Goal: Task Accomplishment & Management: Manage account settings

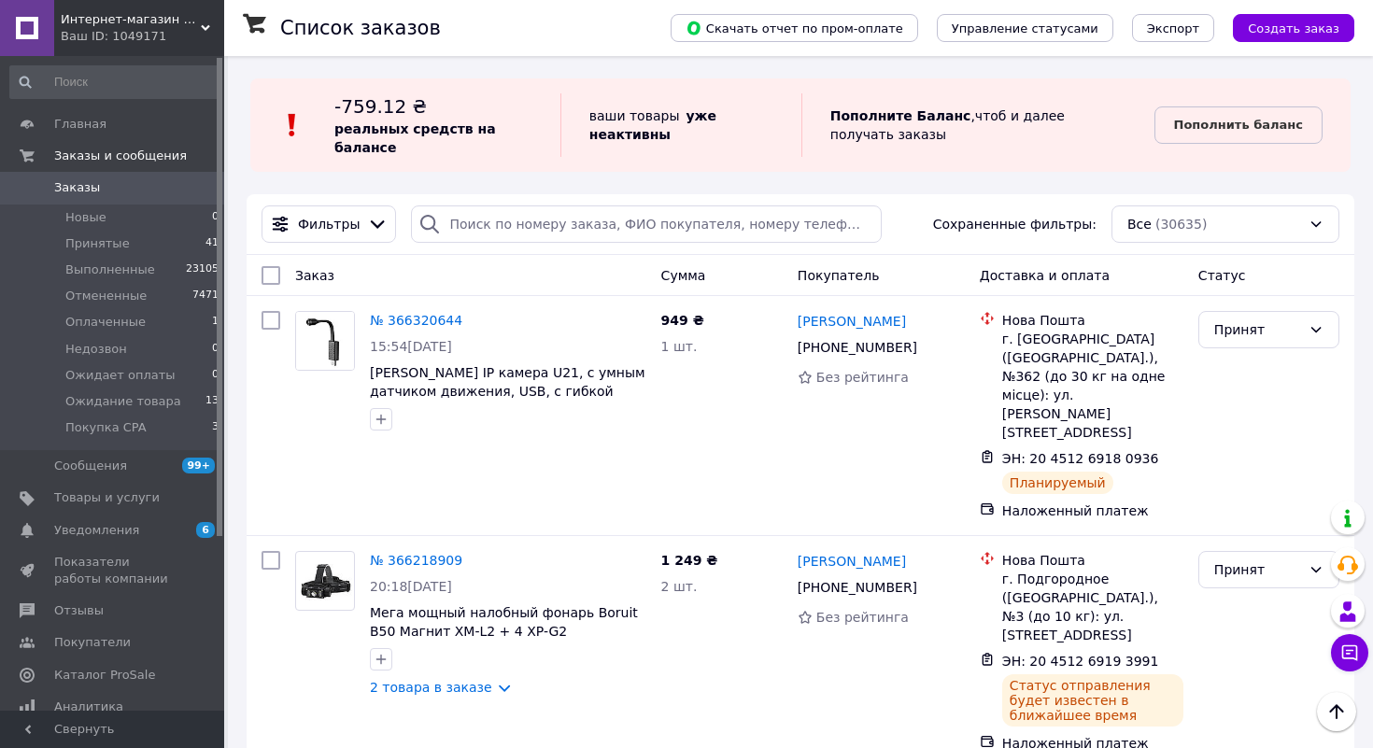
scroll to position [165, 0]
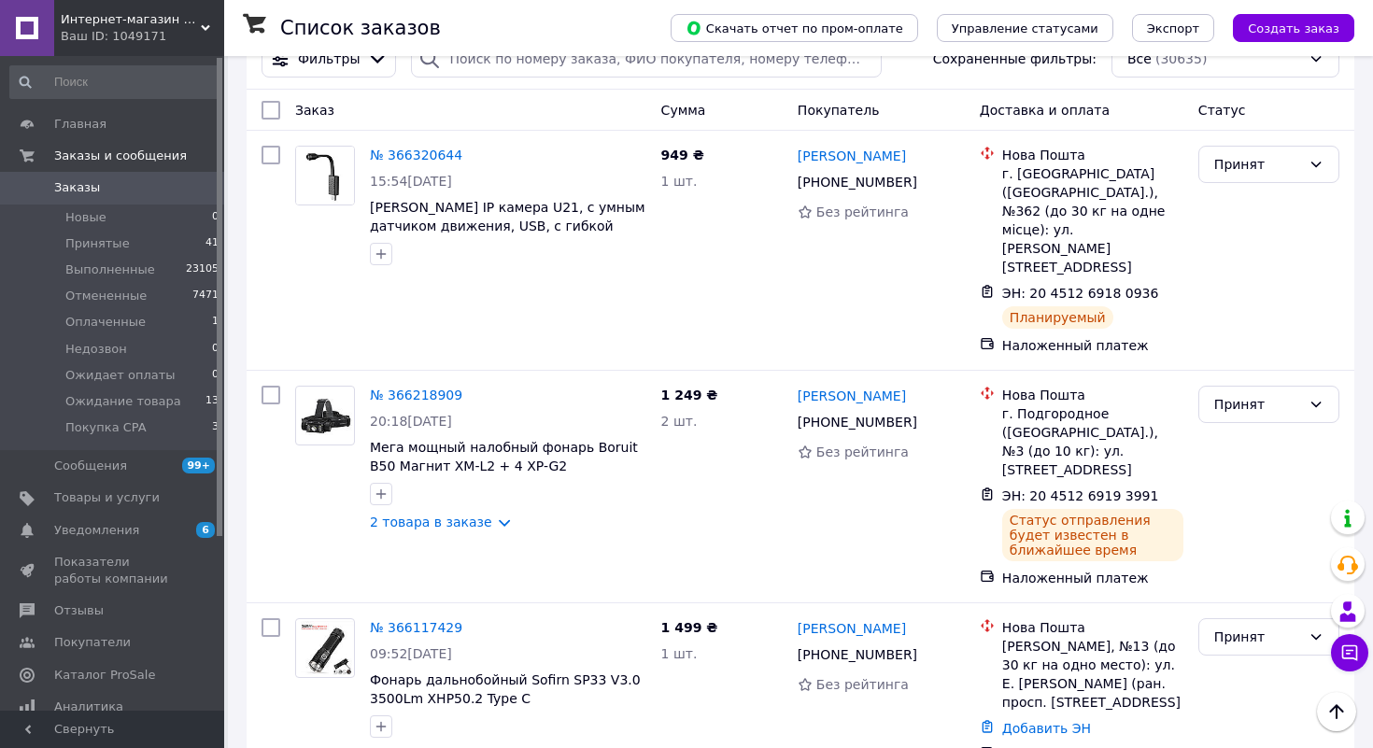
click at [178, 60] on div "Главная Заказы и сообщения Заказы 0 Новые 0 Принятые 41 Выполненные 23105 Отмен…" at bounding box center [115, 386] width 230 height 660
click at [180, 48] on div "Интернет-магазин "У Игоря" Ваш ID: 1049171" at bounding box center [139, 28] width 170 height 56
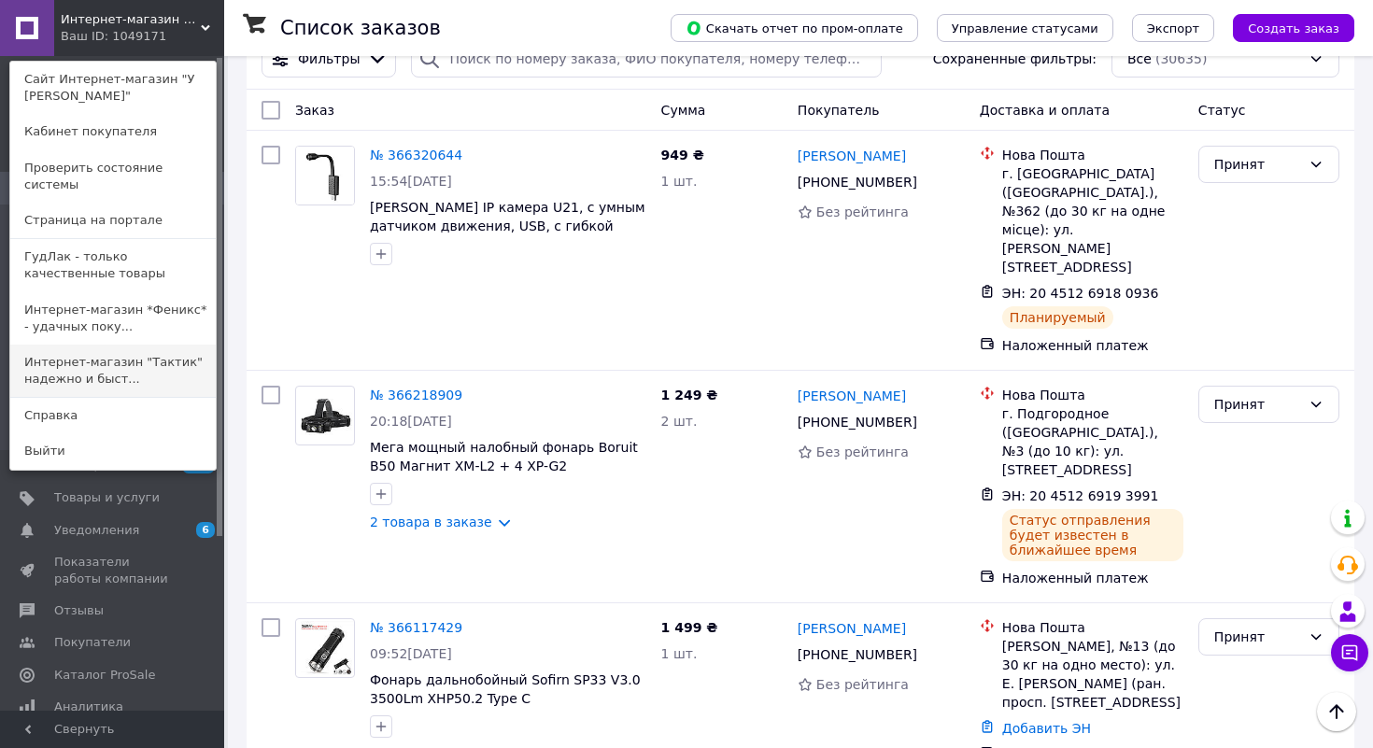
click at [150, 345] on link "Интернет-магазин "Тактик" надежно и быст..." at bounding box center [112, 371] width 205 height 52
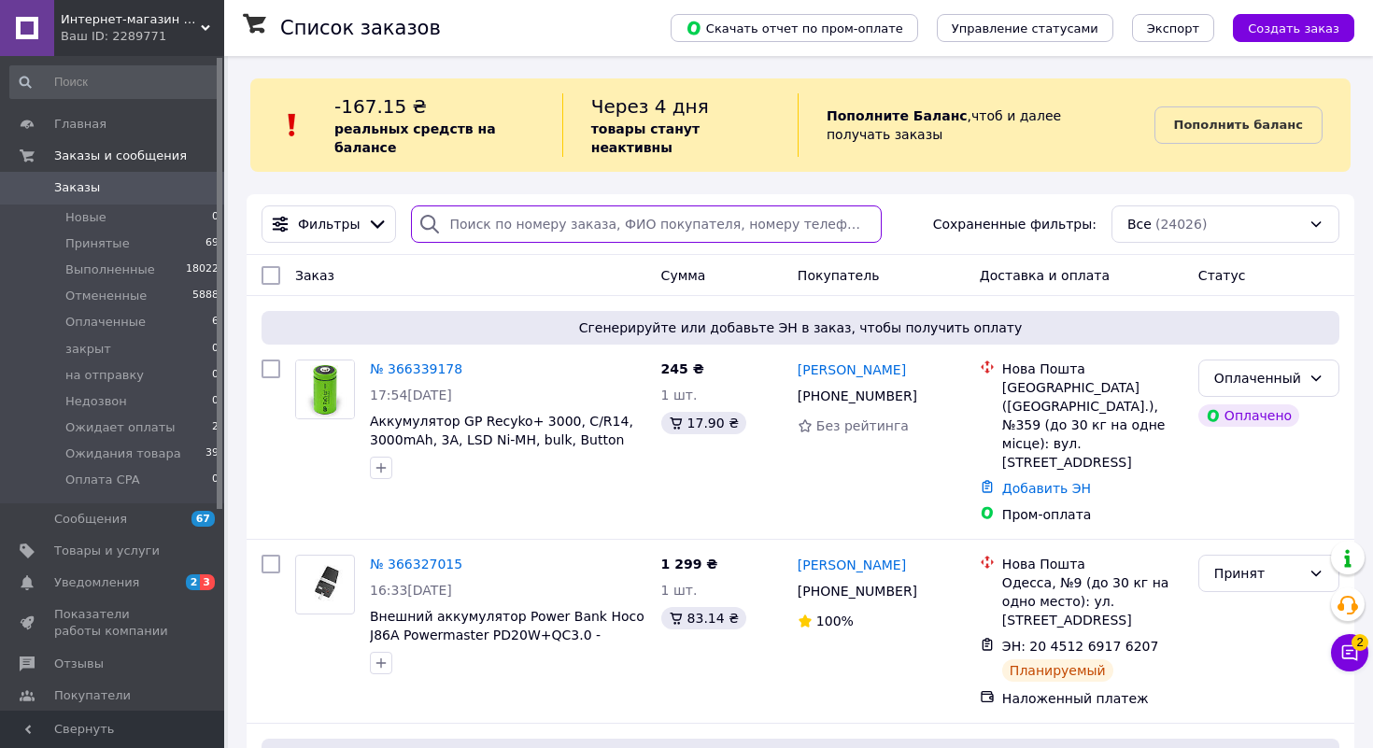
click at [532, 229] on input "search" at bounding box center [646, 223] width 471 height 37
paste input "[PERSON_NAME]"
type input "[PERSON_NAME]"
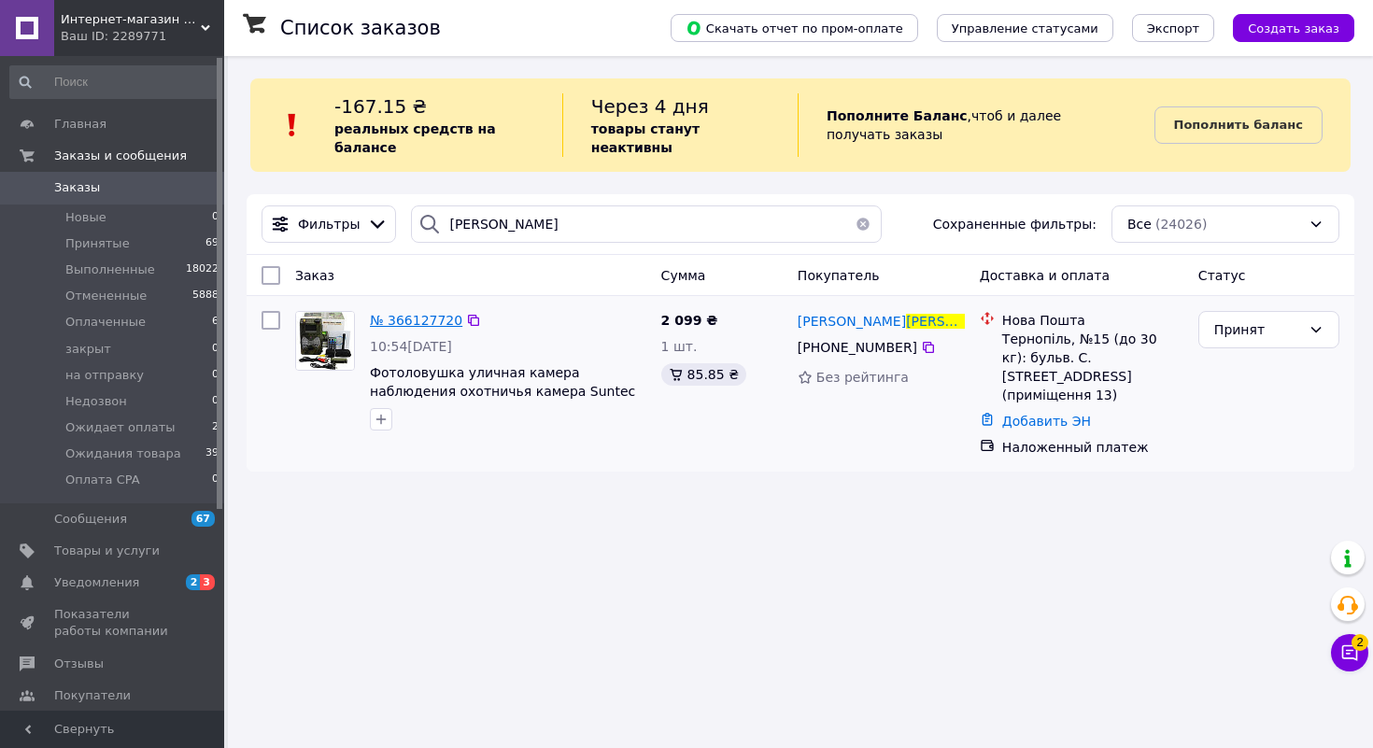
click at [441, 324] on span "№ 366127720" at bounding box center [416, 320] width 92 height 15
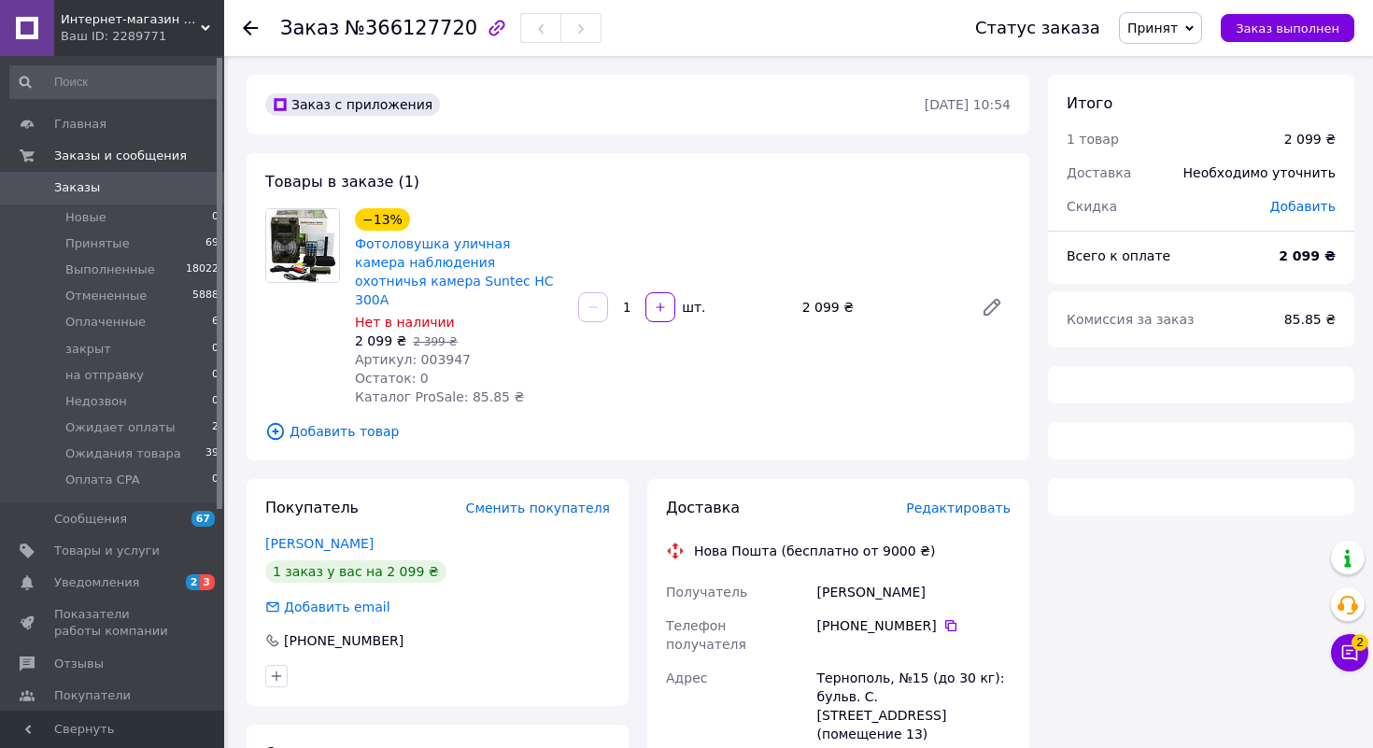
click at [1177, 33] on span "Принят" at bounding box center [1152, 28] width 50 height 15
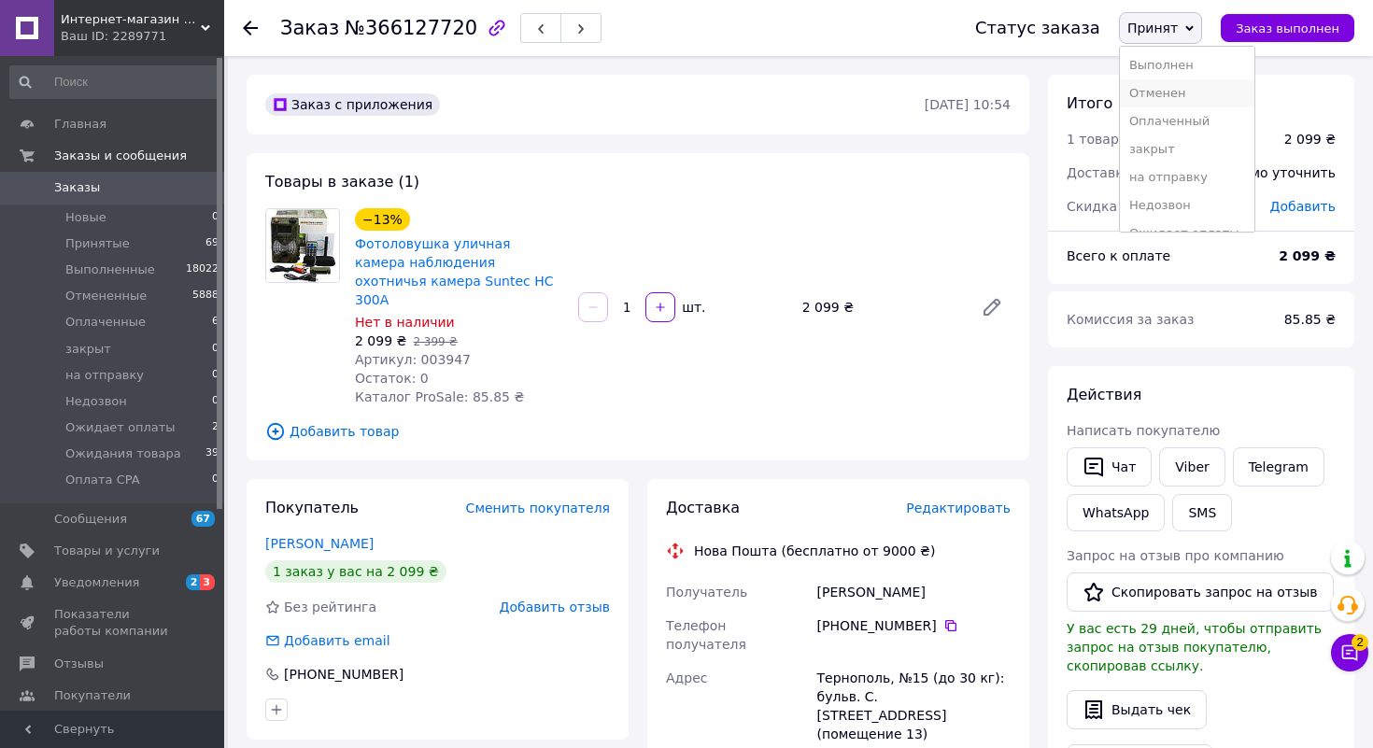
click at [1181, 99] on li "Отменен" at bounding box center [1187, 93] width 134 height 28
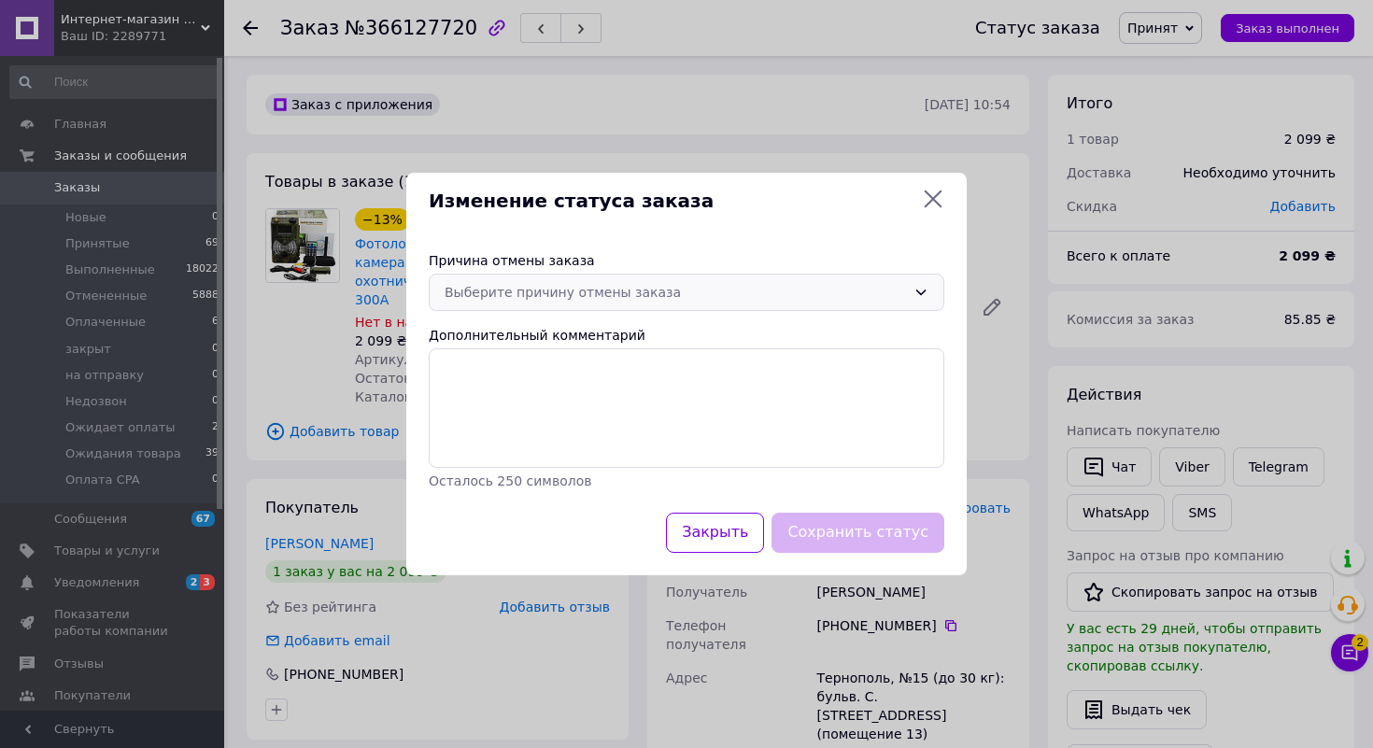
click at [845, 291] on div "Выберите причину отмены заказа" at bounding box center [674, 292] width 461 height 21
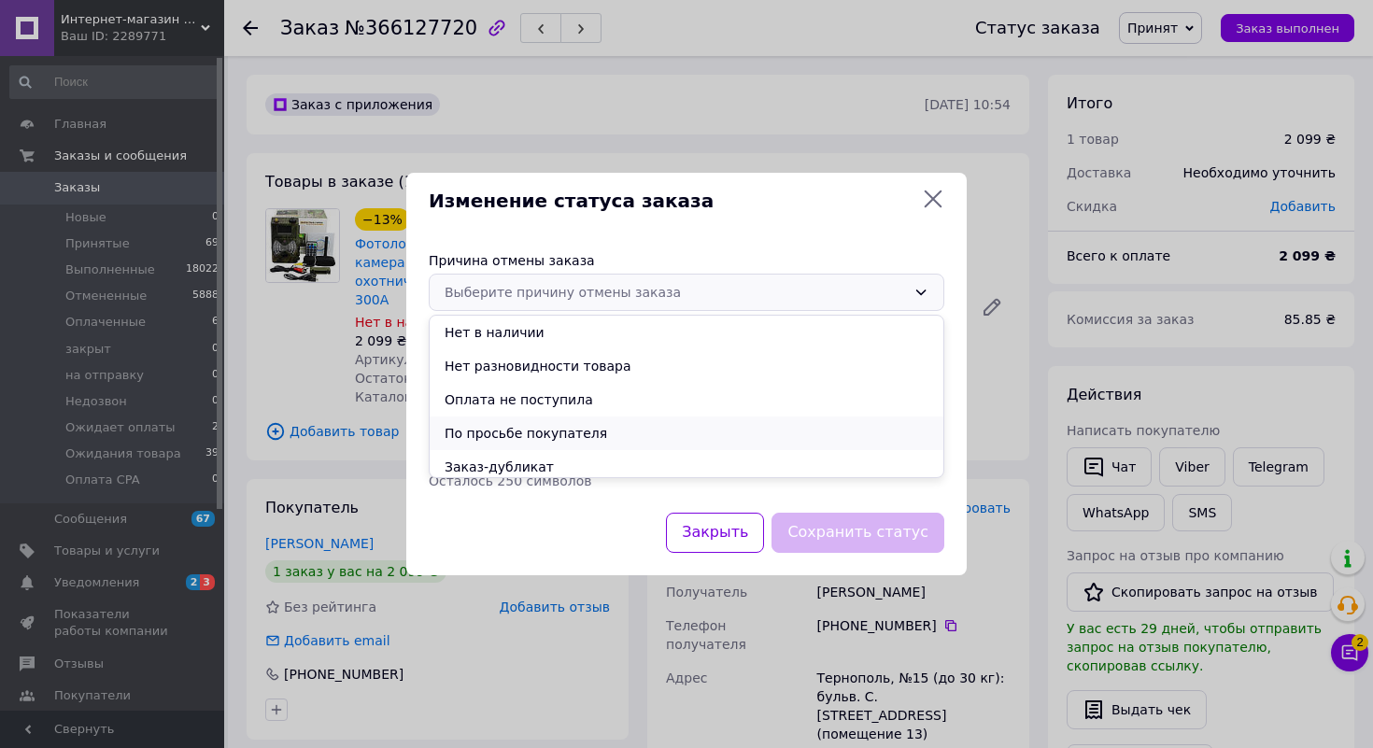
click at [609, 433] on li "По просьбе покупателя" at bounding box center [687, 433] width 514 height 34
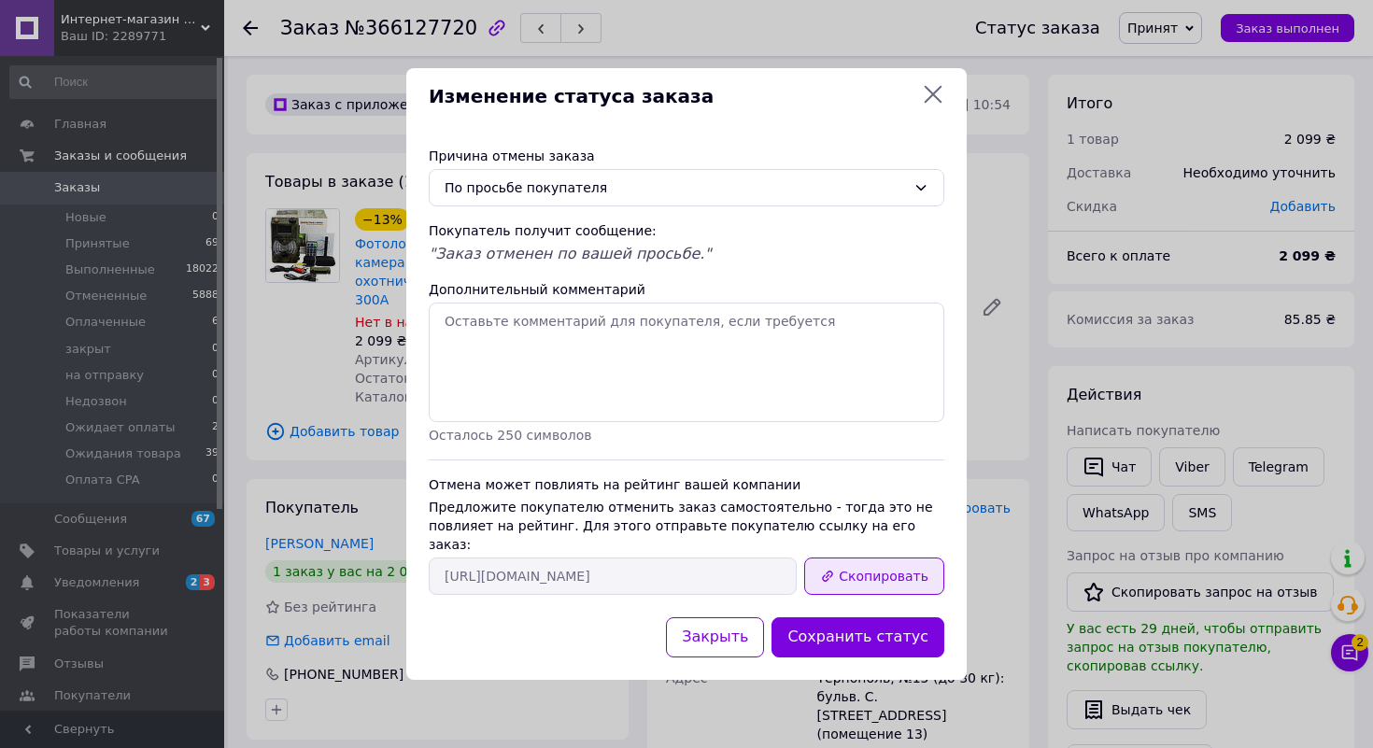
click at [892, 563] on button "Скопировать" at bounding box center [874, 575] width 140 height 37
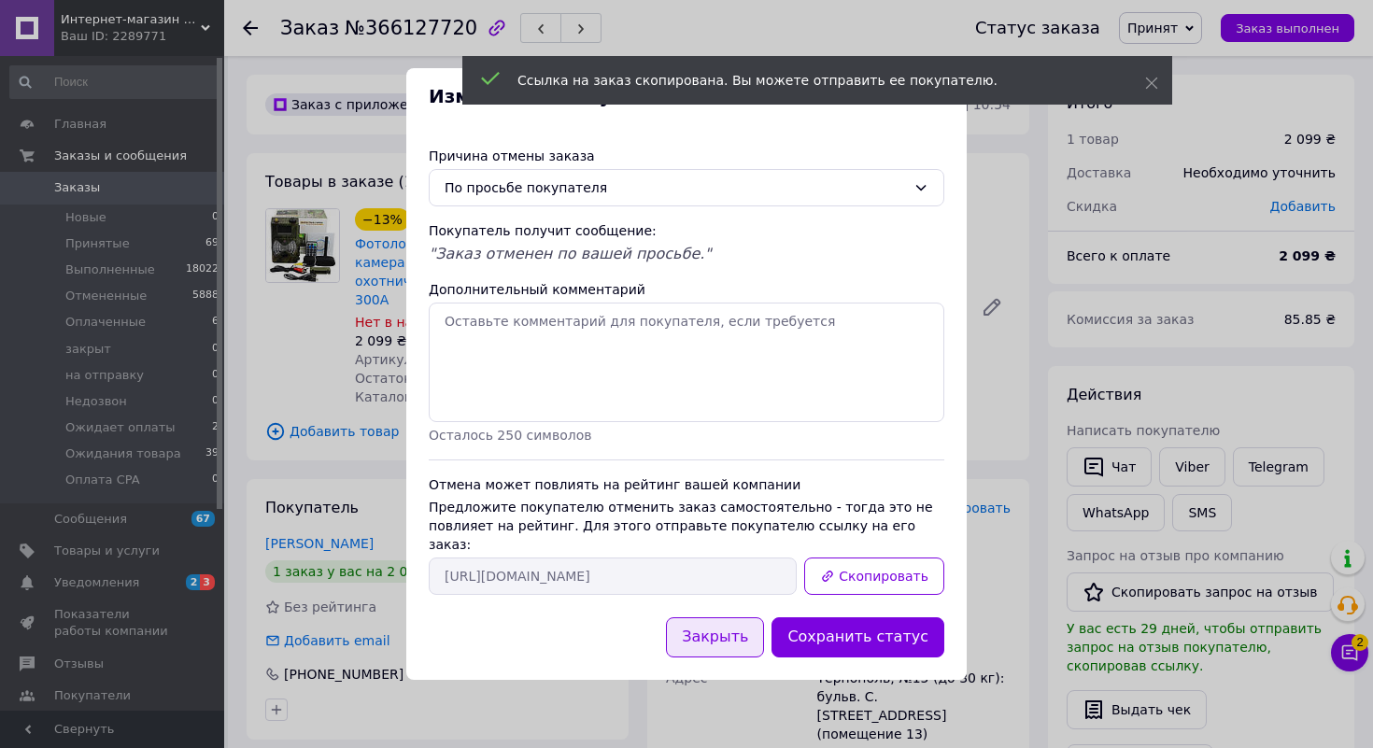
click at [728, 626] on button "Закрыть" at bounding box center [715, 637] width 98 height 40
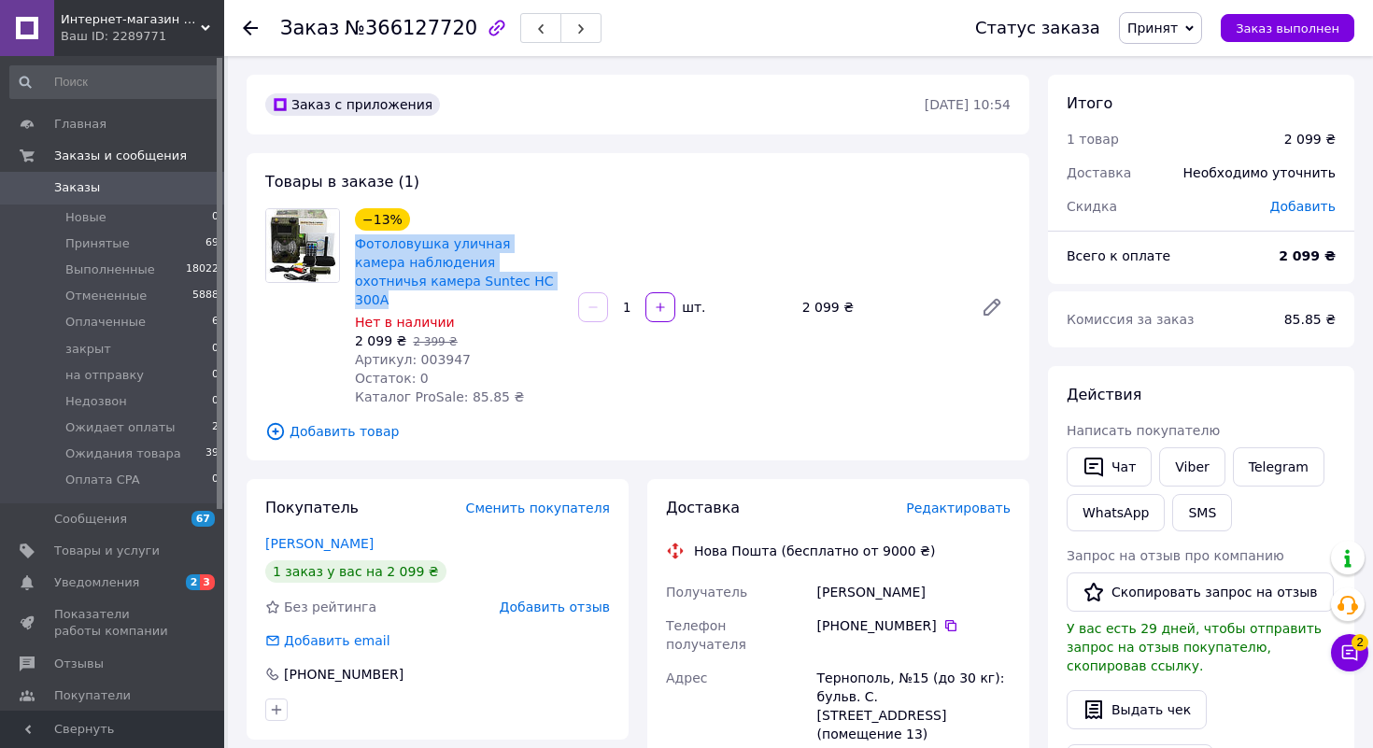
drag, startPoint x: 352, startPoint y: 245, endPoint x: 461, endPoint y: 274, distance: 113.0
click at [461, 274] on div "Фотоловушка уличная камера наблюдения охотничья камера Suntec HC 300A" at bounding box center [459, 272] width 212 height 78
copy link "Фотоловушка уличная камера наблюдения охотничья камера Suntec HC 300A"
click at [121, 575] on span "Уведомления" at bounding box center [96, 582] width 85 height 17
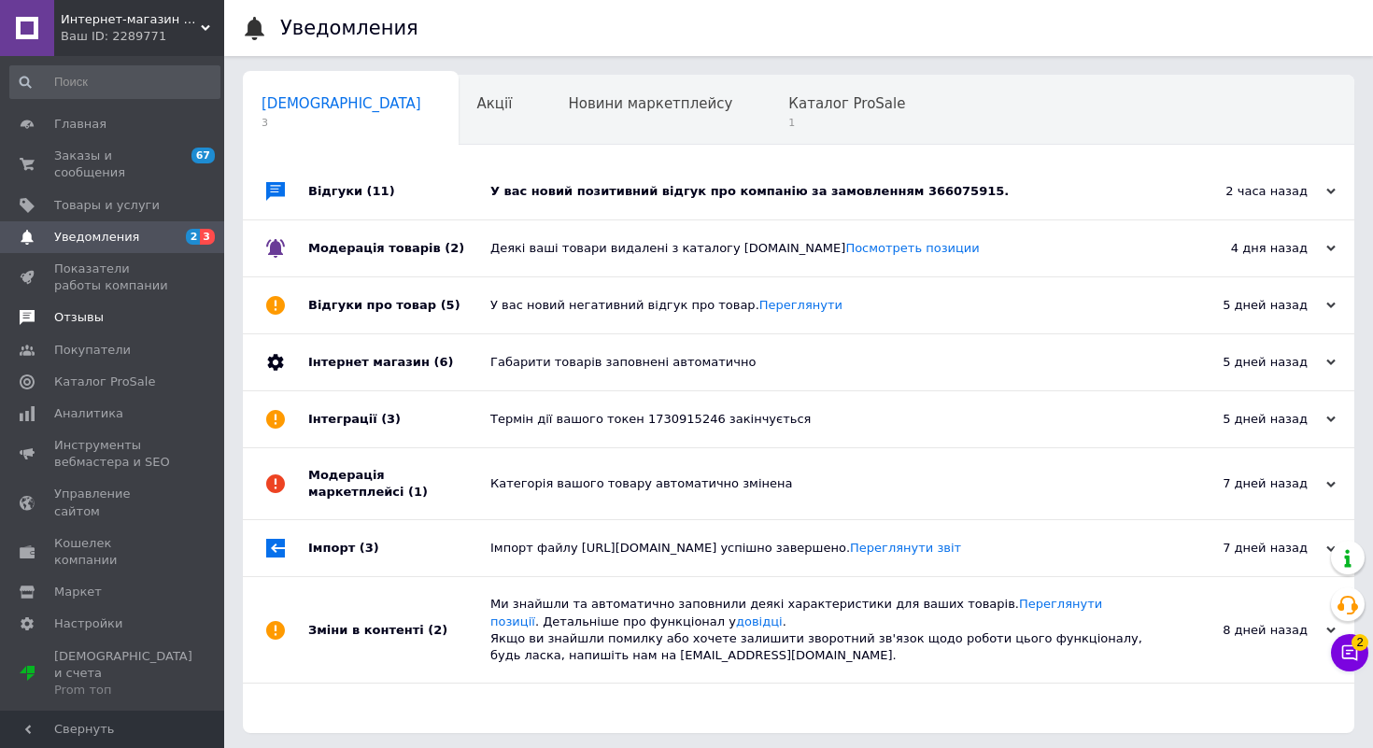
click at [78, 314] on span "Отзывы" at bounding box center [78, 317] width 49 height 17
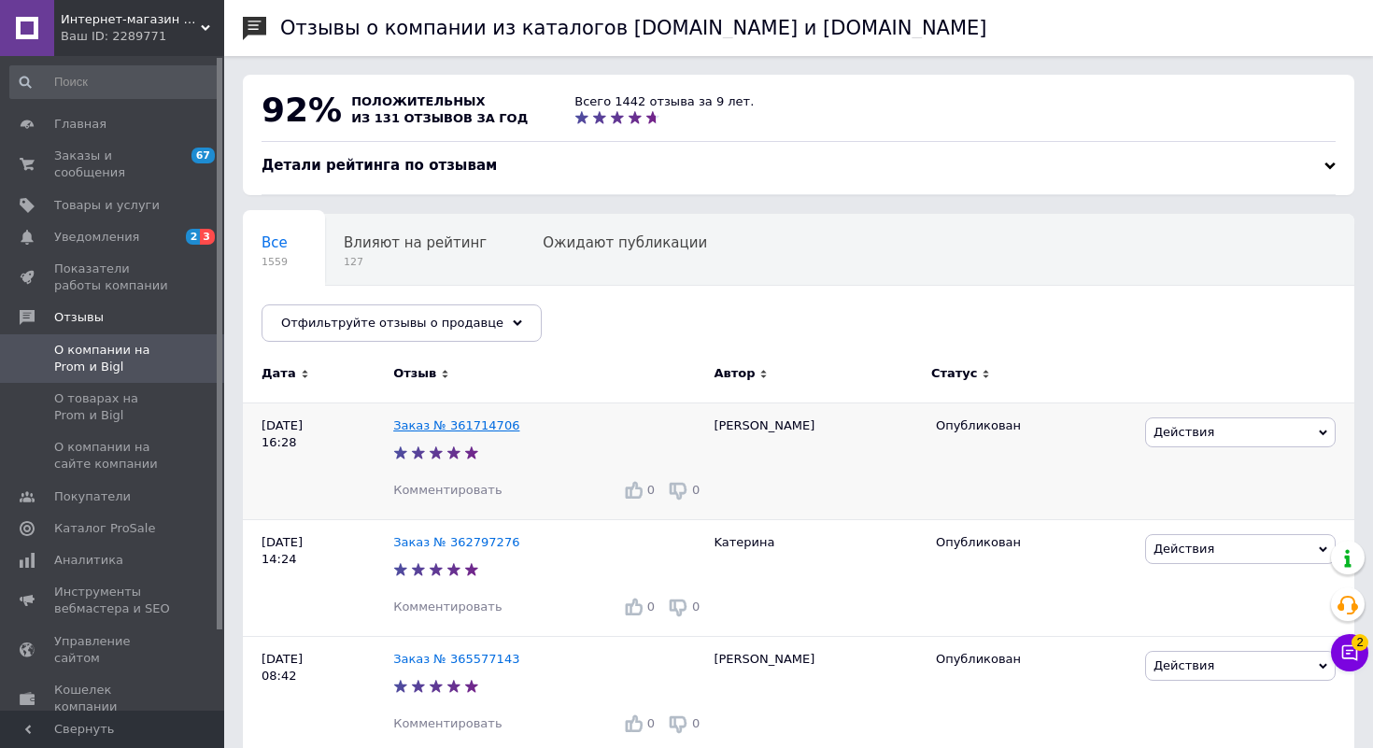
click at [458, 427] on link "Заказ № 361714706" at bounding box center [456, 425] width 126 height 14
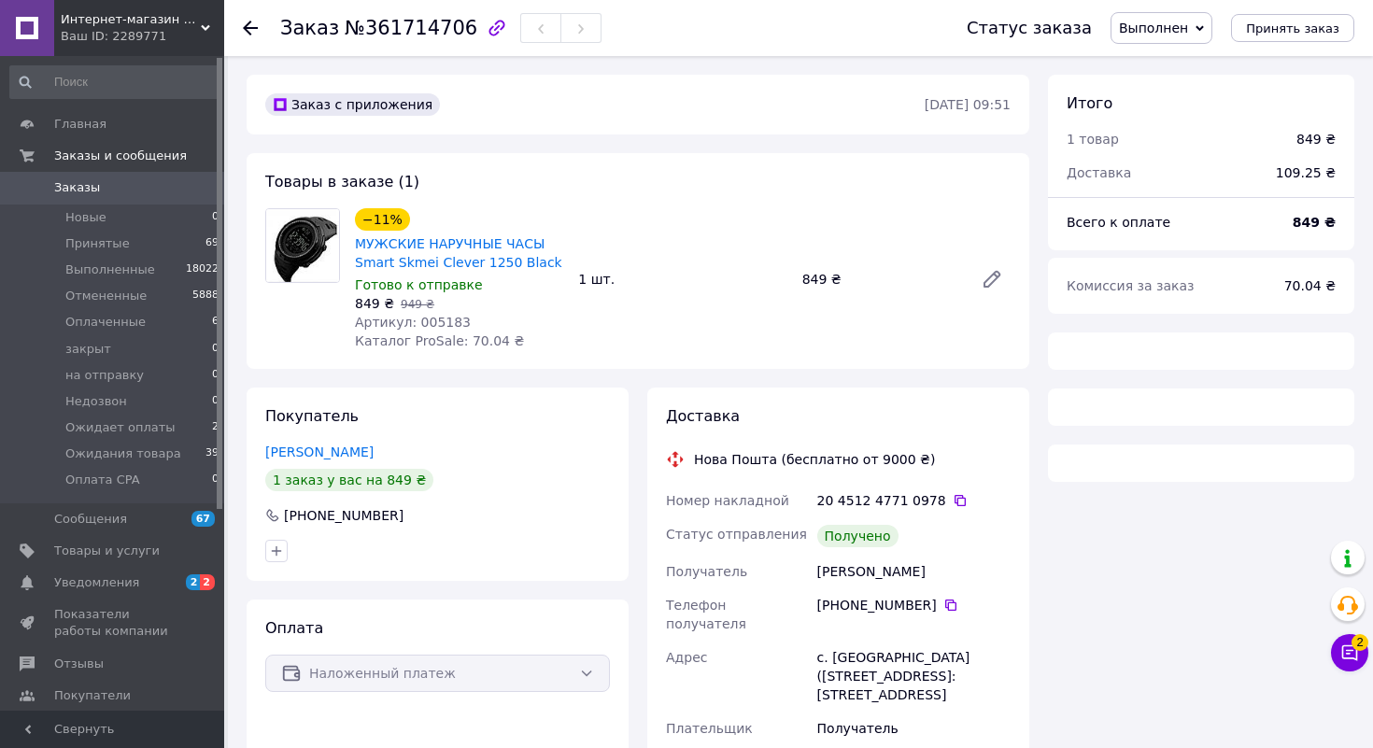
click at [141, 196] on span "Заказы" at bounding box center [113, 187] width 119 height 17
